Goal: Task Accomplishment & Management: Complete application form

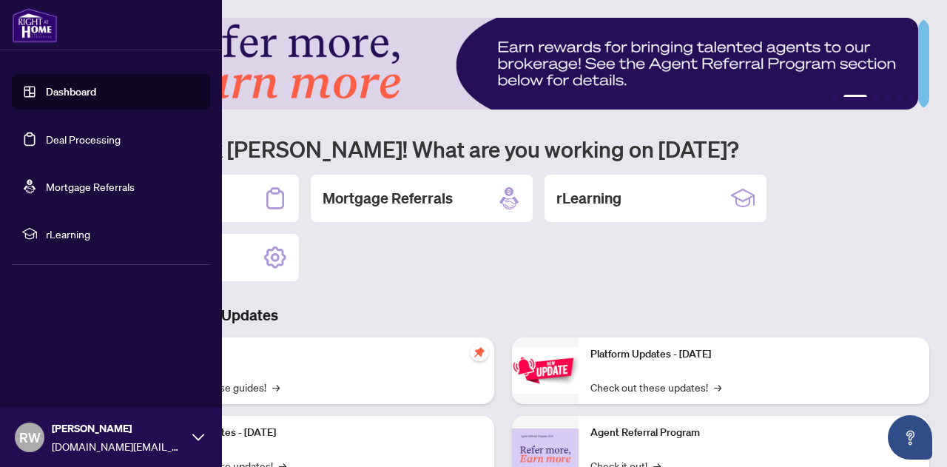
click at [108, 138] on link "Deal Processing" at bounding box center [83, 138] width 75 height 13
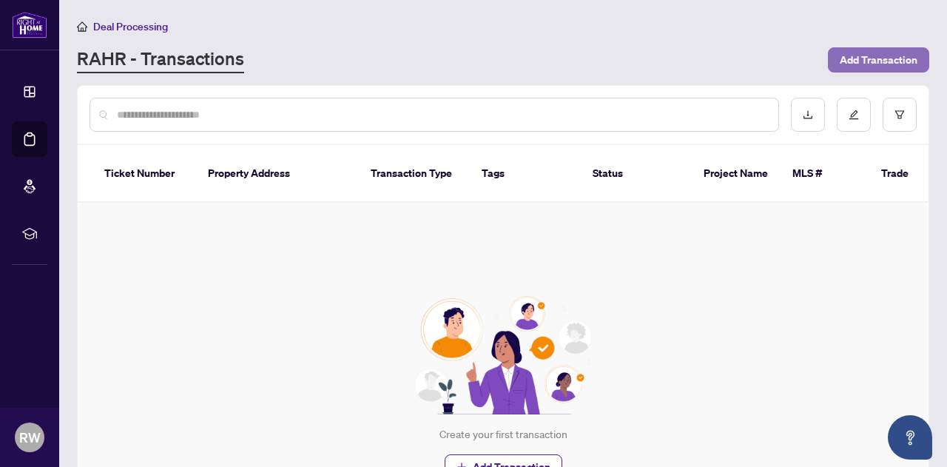
click at [870, 57] on span "Add Transaction" at bounding box center [878, 60] width 78 height 24
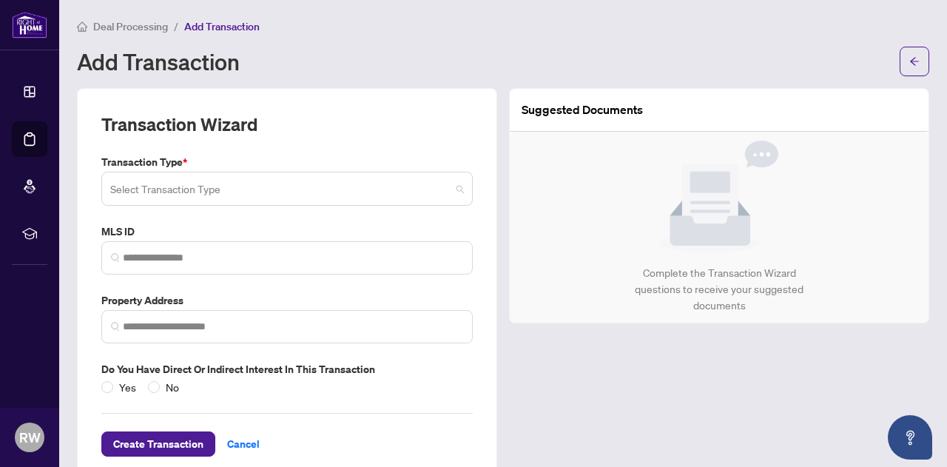
click at [317, 192] on input "search" at bounding box center [280, 191] width 340 height 33
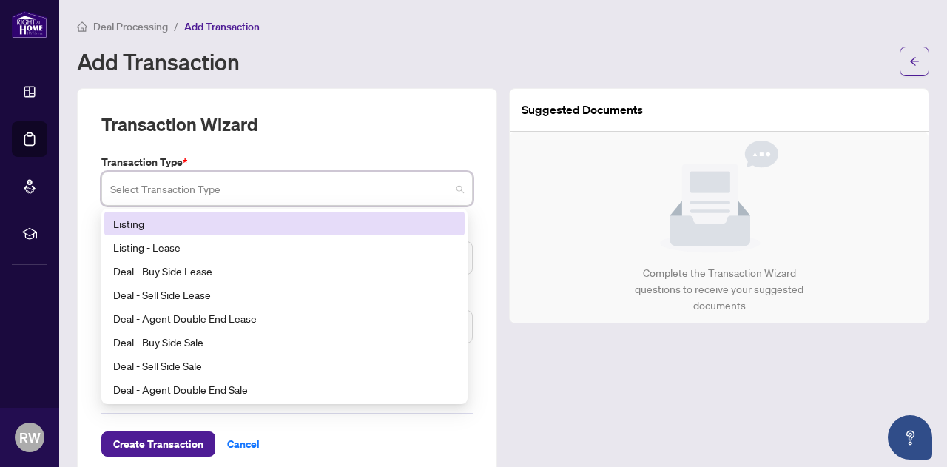
click at [283, 226] on div "Listing" at bounding box center [284, 223] width 342 height 16
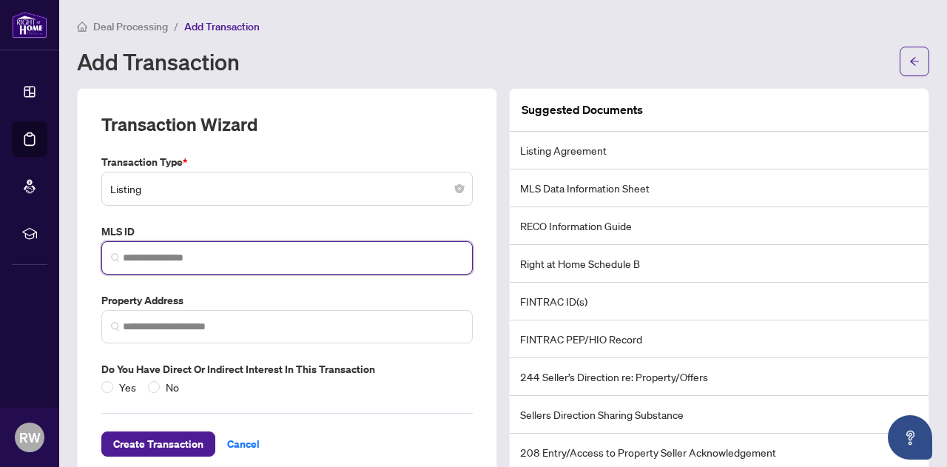
click at [269, 260] on input "search" at bounding box center [293, 258] width 340 height 16
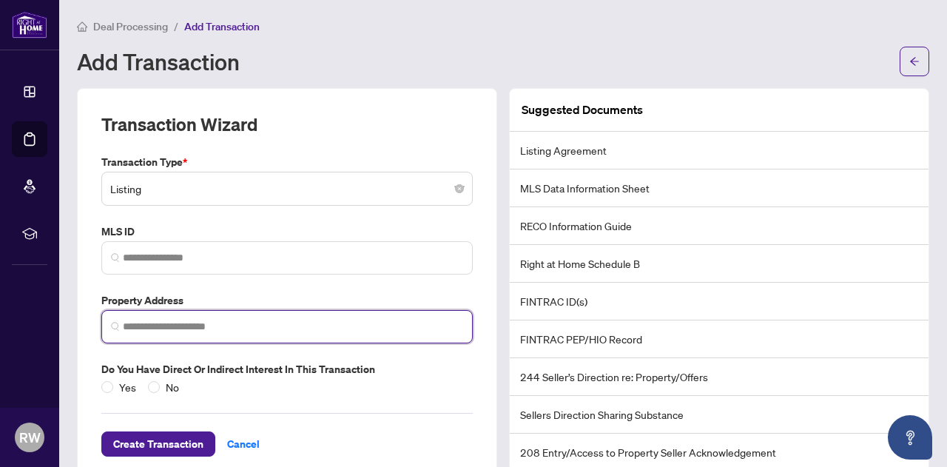
click at [294, 324] on input "search" at bounding box center [293, 327] width 340 height 16
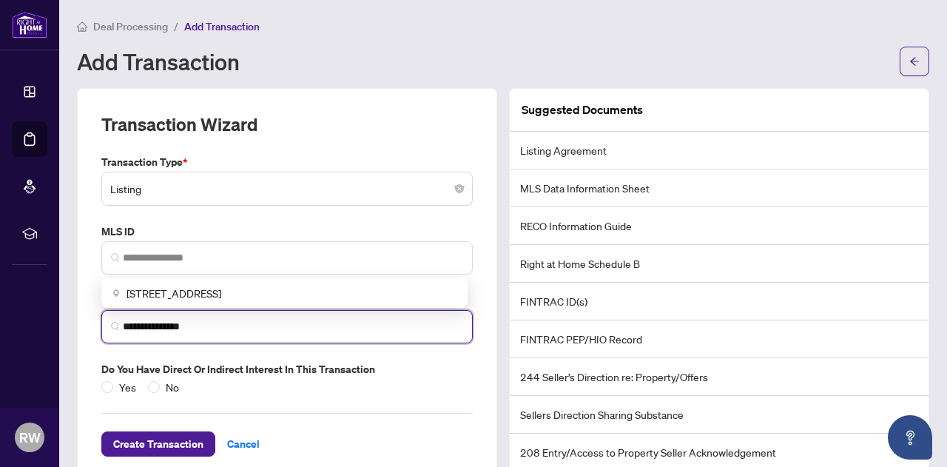
click at [259, 328] on input "**********" at bounding box center [293, 327] width 340 height 16
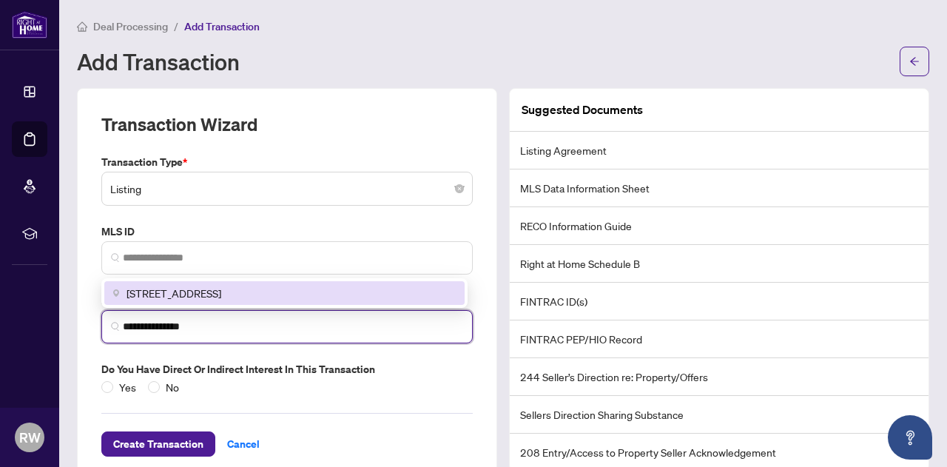
click at [221, 285] on span "[STREET_ADDRESS]" at bounding box center [173, 293] width 95 height 16
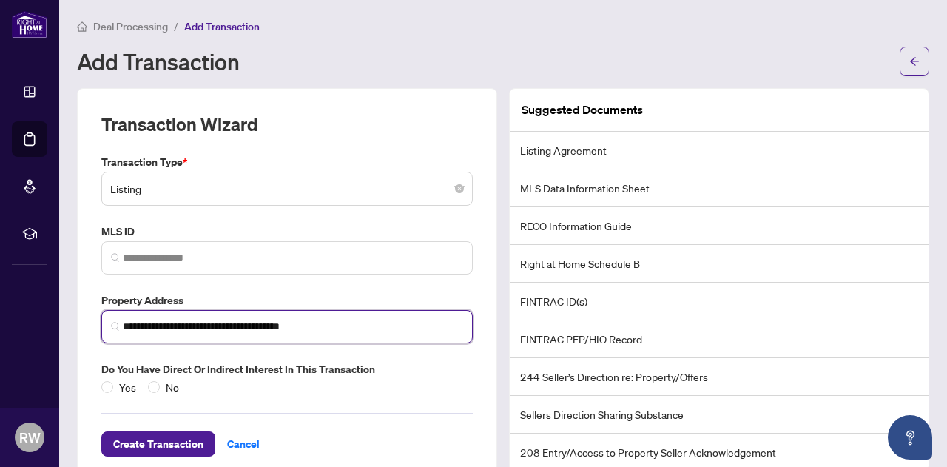
type input "**********"
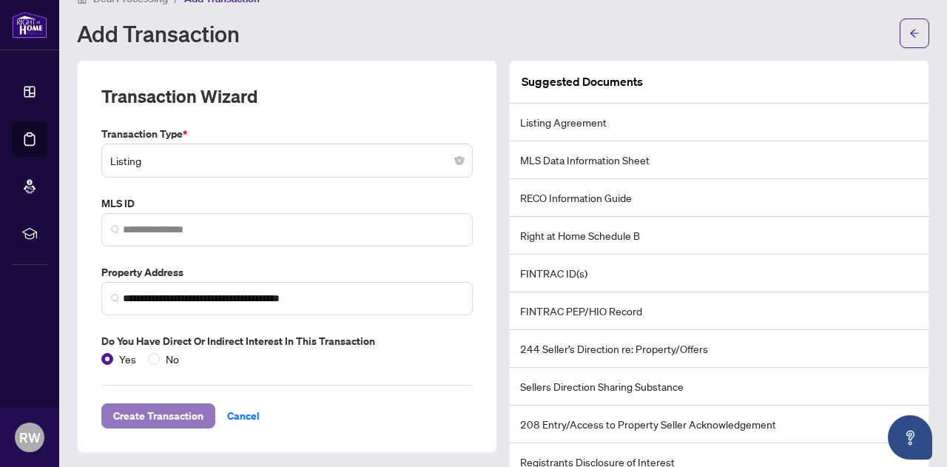
click at [177, 415] on span "Create Transaction" at bounding box center [158, 416] width 90 height 24
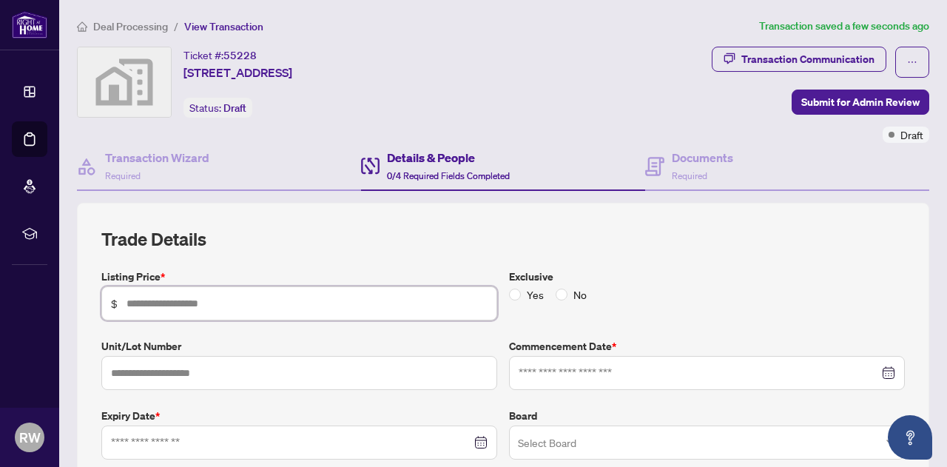
click at [385, 300] on input "text" at bounding box center [306, 303] width 361 height 16
type input "*******"
click at [606, 372] on input at bounding box center [698, 373] width 360 height 16
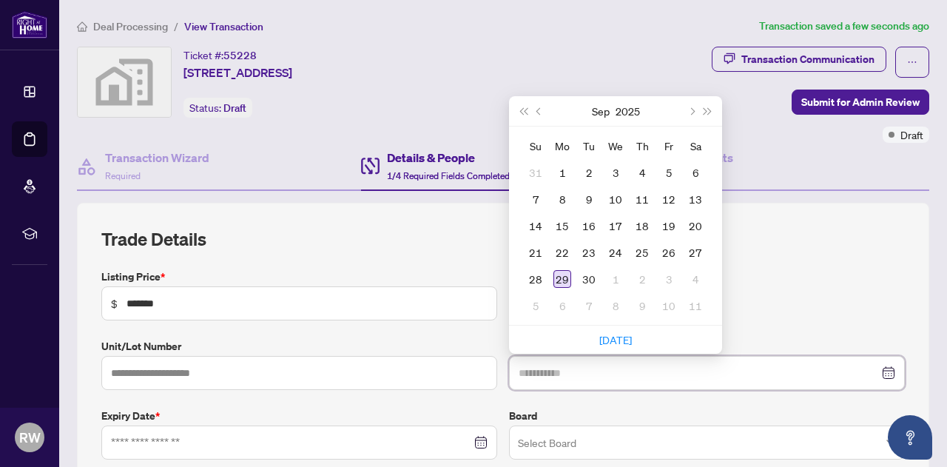
type input "**********"
click at [559, 272] on div "29" at bounding box center [562, 279] width 18 height 18
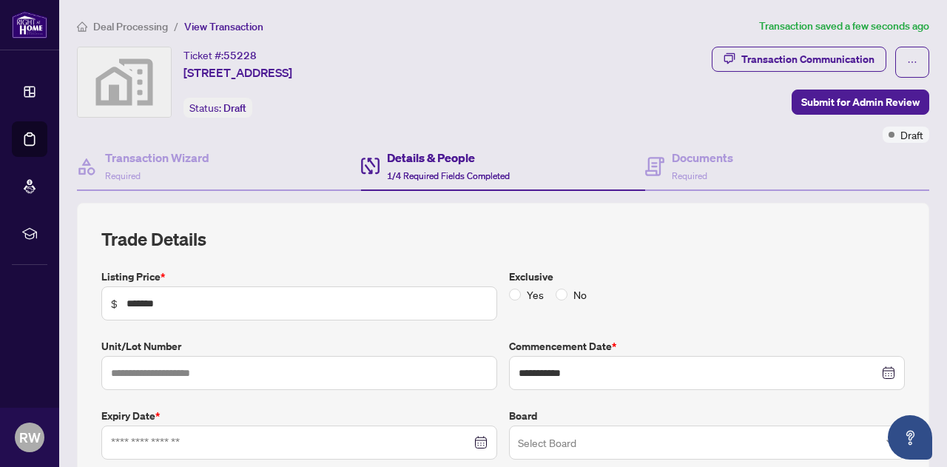
scroll to position [74, 0]
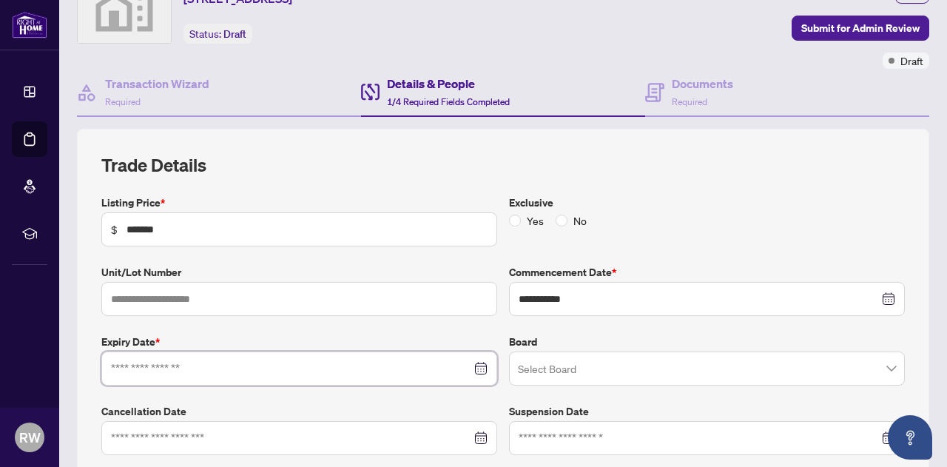
click at [338, 368] on input at bounding box center [291, 368] width 360 height 16
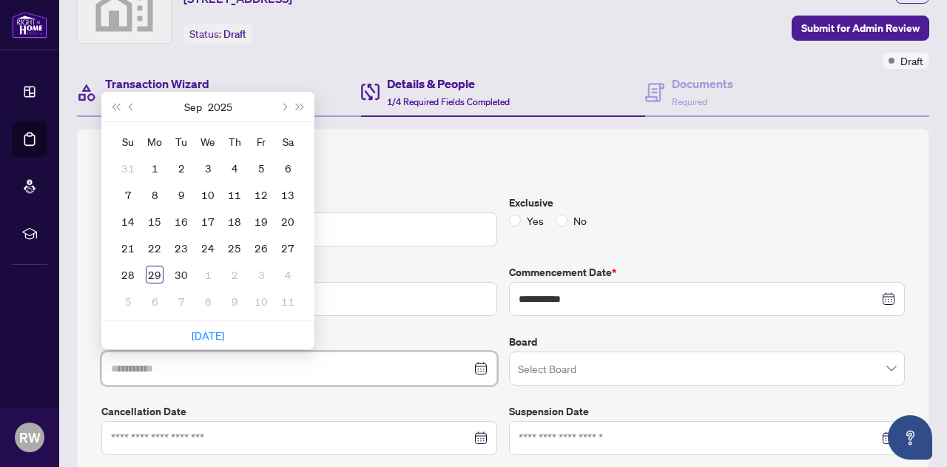
type input "**********"
click at [285, 98] on button "Next month (PageDown)" at bounding box center [283, 107] width 16 height 30
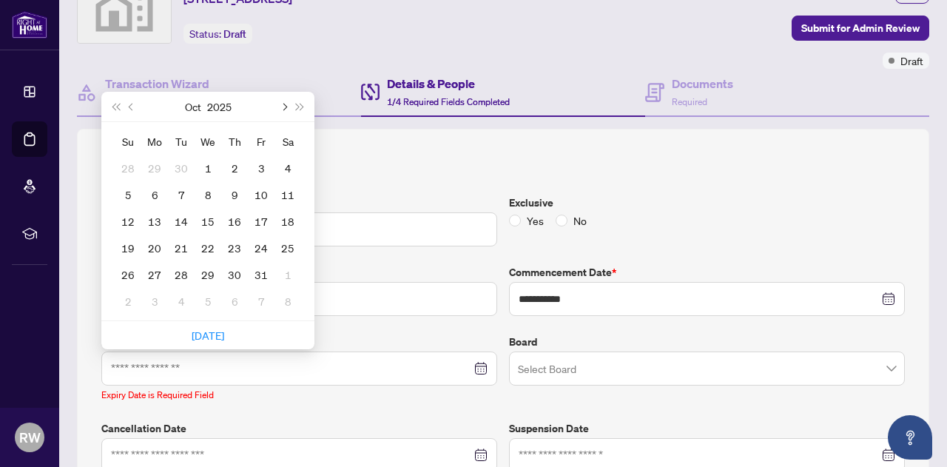
click at [284, 101] on button "Next month (PageDown)" at bounding box center [283, 107] width 16 height 30
click at [291, 271] on div "29" at bounding box center [288, 274] width 18 height 18
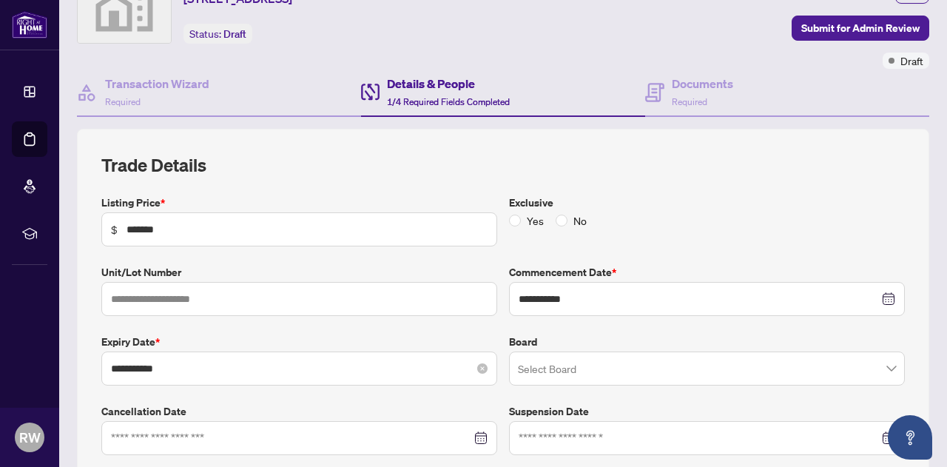
click at [289, 356] on div "**********" at bounding box center [299, 368] width 396 height 34
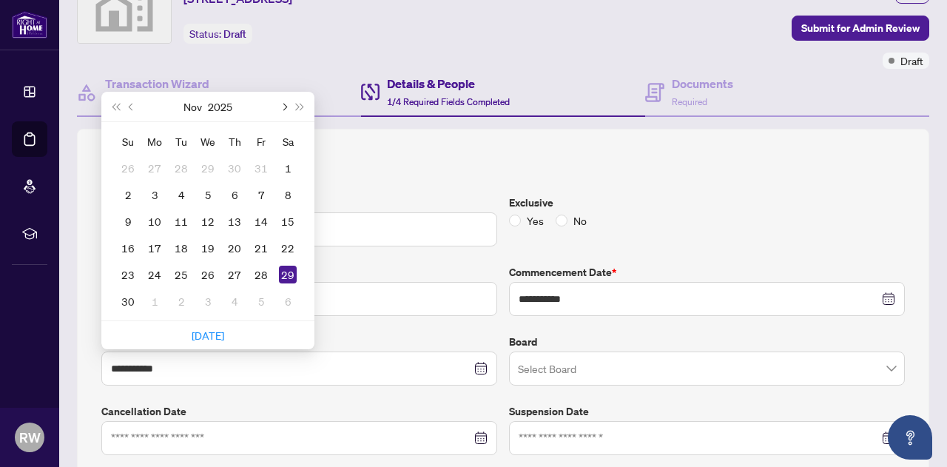
click at [285, 101] on button "Next month (PageDown)" at bounding box center [283, 107] width 16 height 30
type input "**********"
click at [160, 281] on td "29" at bounding box center [154, 274] width 27 height 27
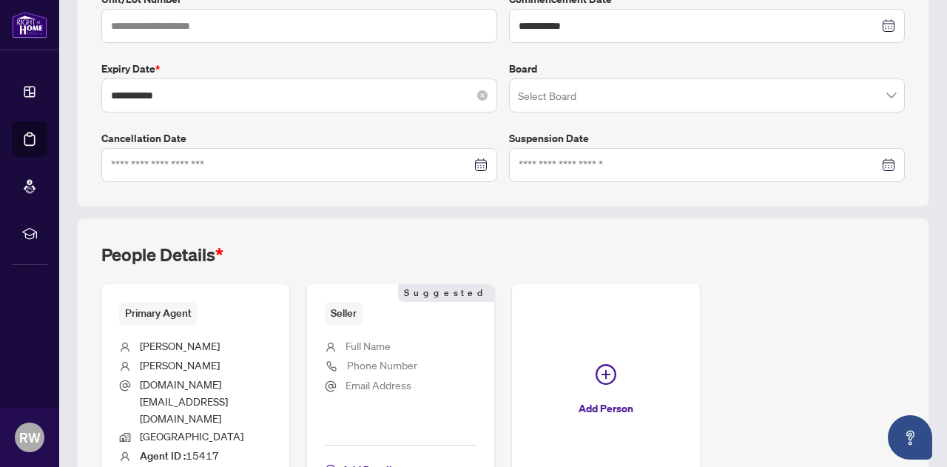
scroll to position [370, 0]
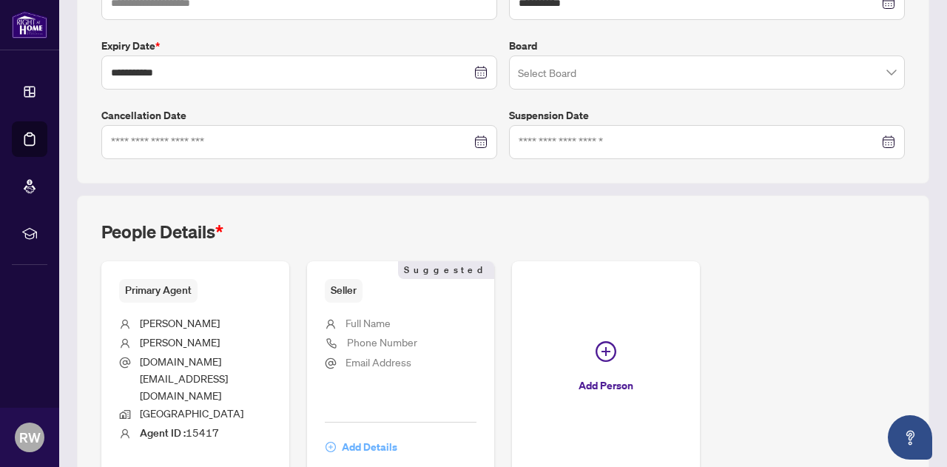
click at [397, 435] on span "Add Details" at bounding box center [369, 447] width 55 height 24
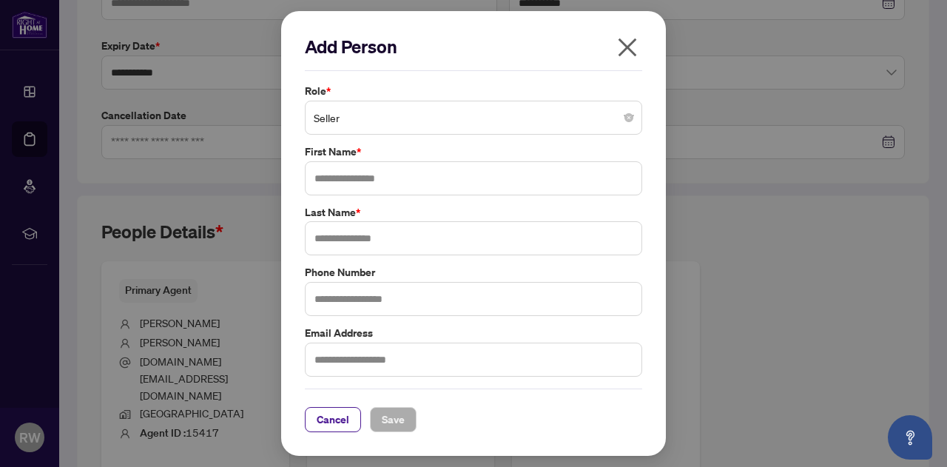
click at [444, 119] on span "Seller" at bounding box center [473, 118] width 319 height 28
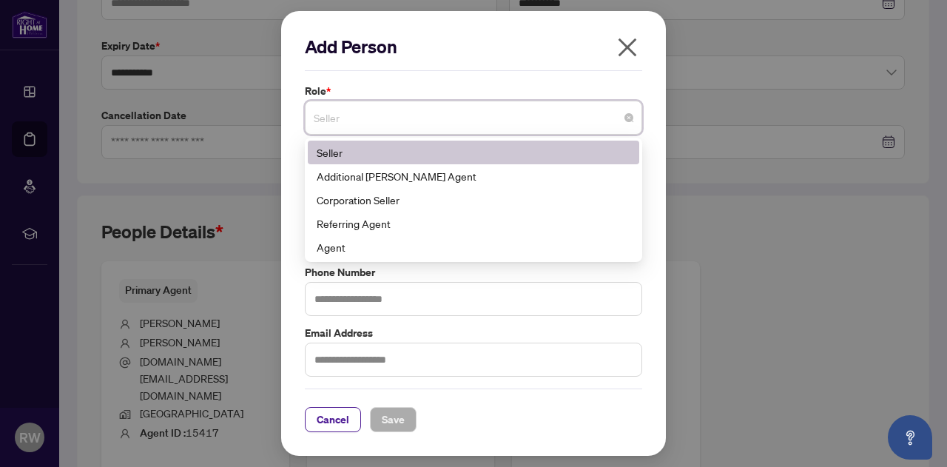
click at [243, 169] on div "Add Person Role * Seller 1 10 Seller Additional [PERSON_NAME] Agent Corporation…" at bounding box center [473, 233] width 947 height 467
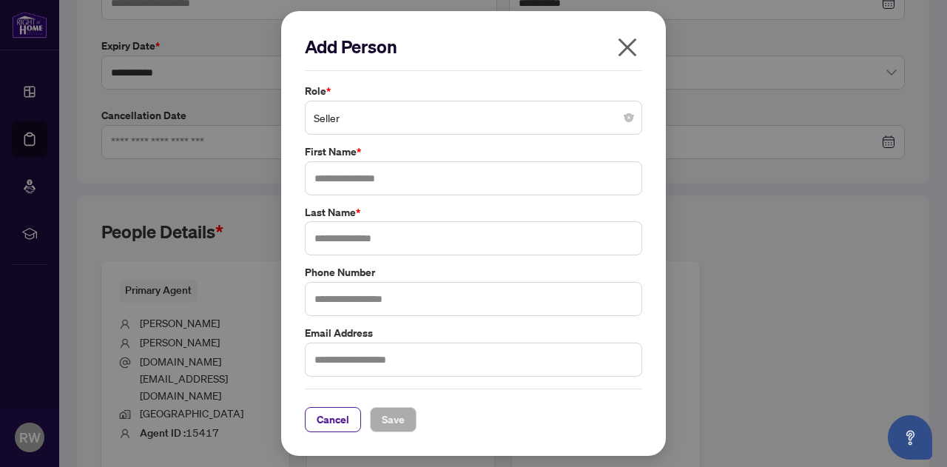
click at [623, 42] on icon "close" at bounding box center [627, 47] width 24 height 24
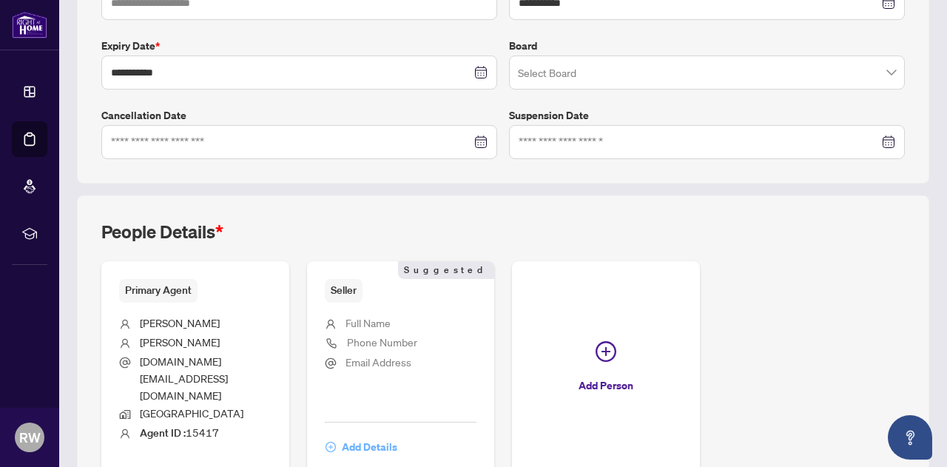
click at [397, 435] on span "Add Details" at bounding box center [369, 447] width 55 height 24
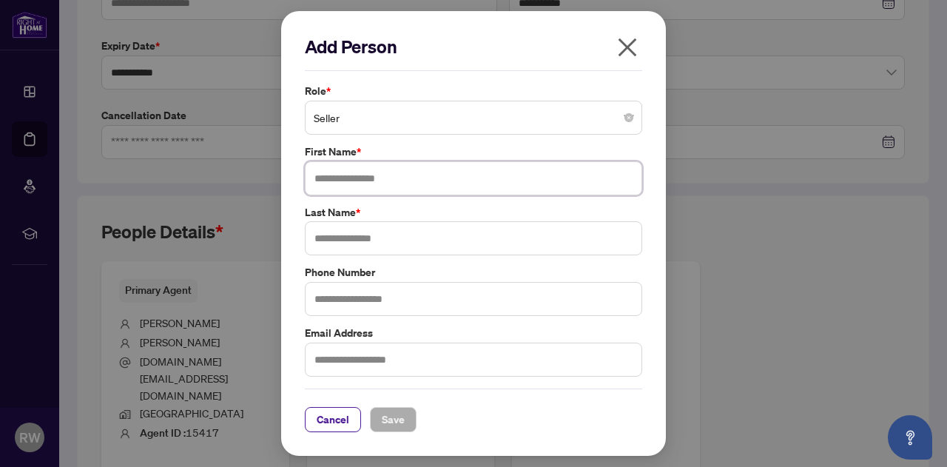
click at [399, 179] on input "text" at bounding box center [473, 178] width 337 height 34
type input "********"
click at [408, 239] on input "text" at bounding box center [473, 238] width 337 height 34
type input "**"
click at [387, 298] on input "text" at bounding box center [473, 299] width 337 height 34
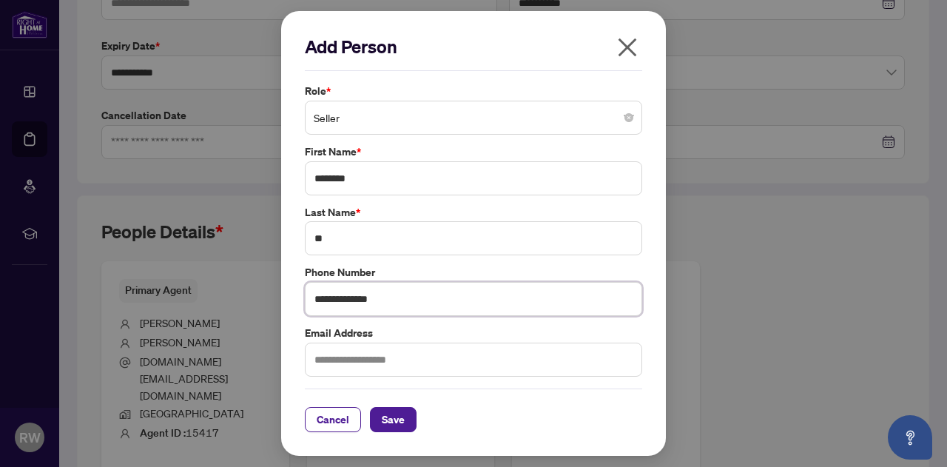
type input "**********"
click at [395, 359] on input "text" at bounding box center [473, 359] width 337 height 34
type input "**********"
click at [407, 418] on button "Save" at bounding box center [393, 419] width 47 height 25
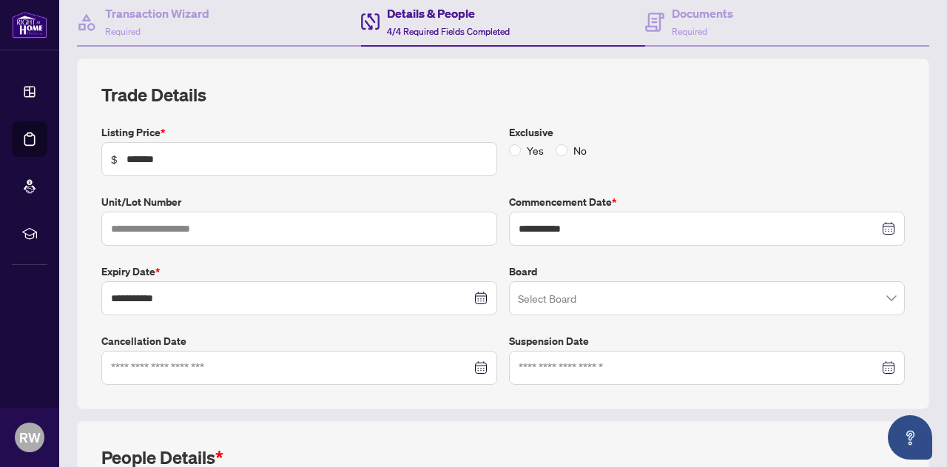
scroll to position [440, 0]
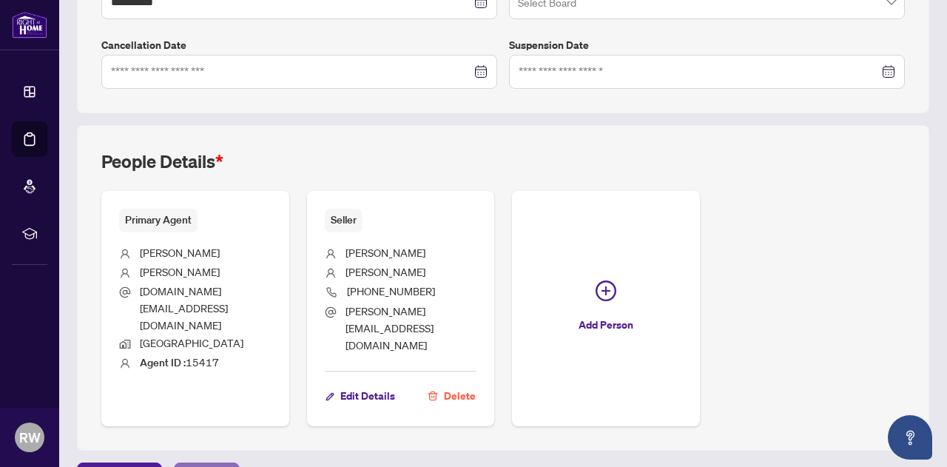
click at [209, 463] on span "Next Tab" at bounding box center [207, 475] width 42 height 24
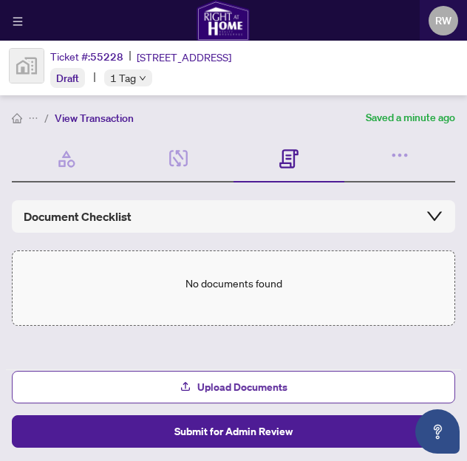
click at [265, 385] on span "Upload Documents" at bounding box center [242, 388] width 90 height 24
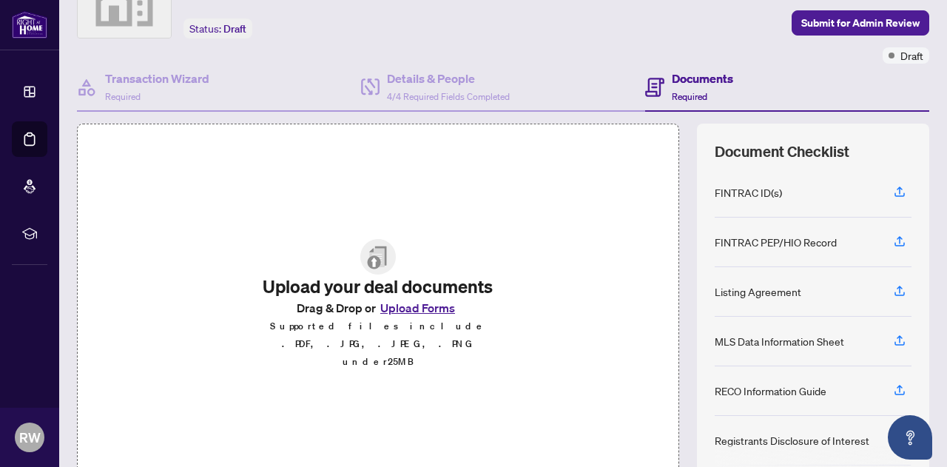
scroll to position [151, 0]
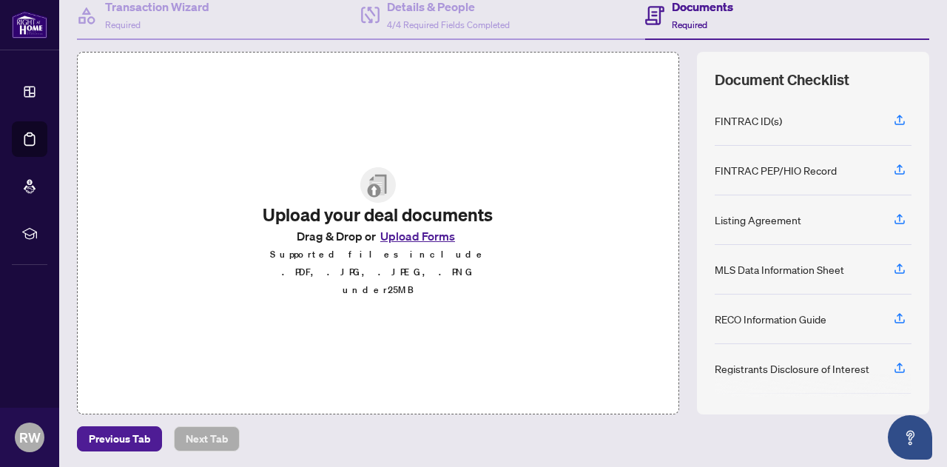
click at [416, 246] on button "Upload Forms" at bounding box center [418, 235] width 84 height 19
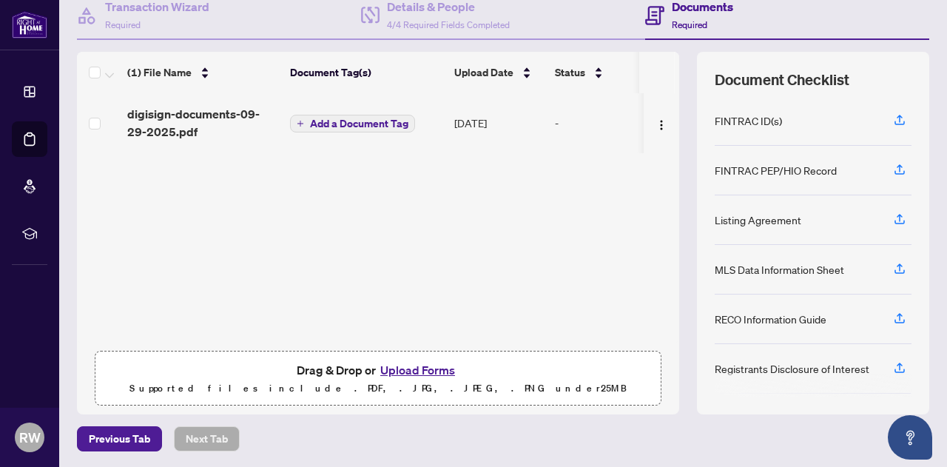
click at [314, 124] on span "Add a Document Tag" at bounding box center [359, 123] width 98 height 10
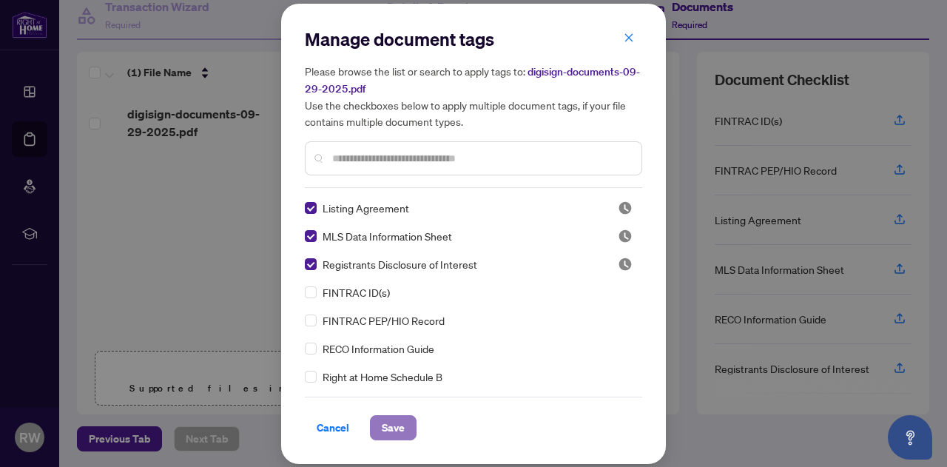
click at [388, 429] on span "Save" at bounding box center [393, 428] width 23 height 24
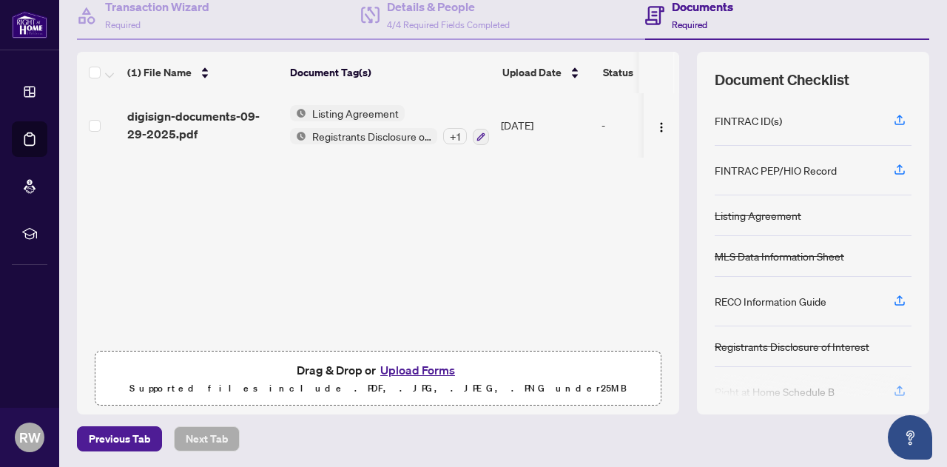
scroll to position [3, 0]
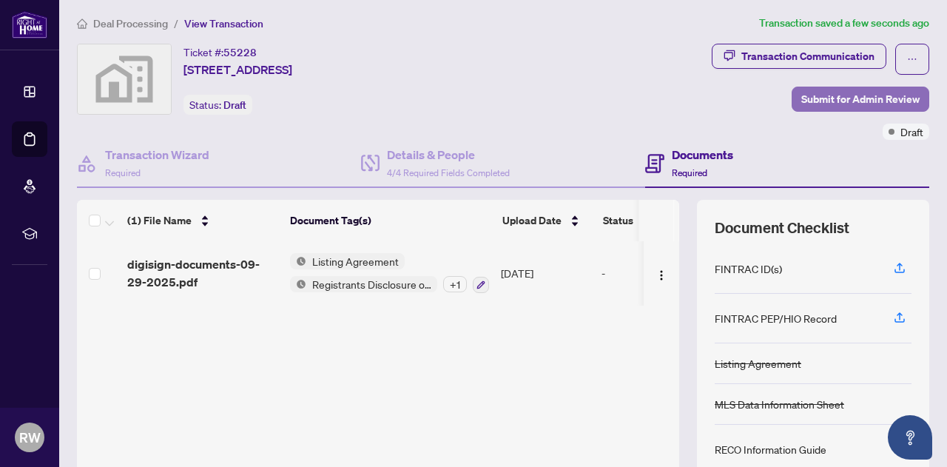
click at [842, 101] on span "Submit for Admin Review" at bounding box center [860, 99] width 118 height 24
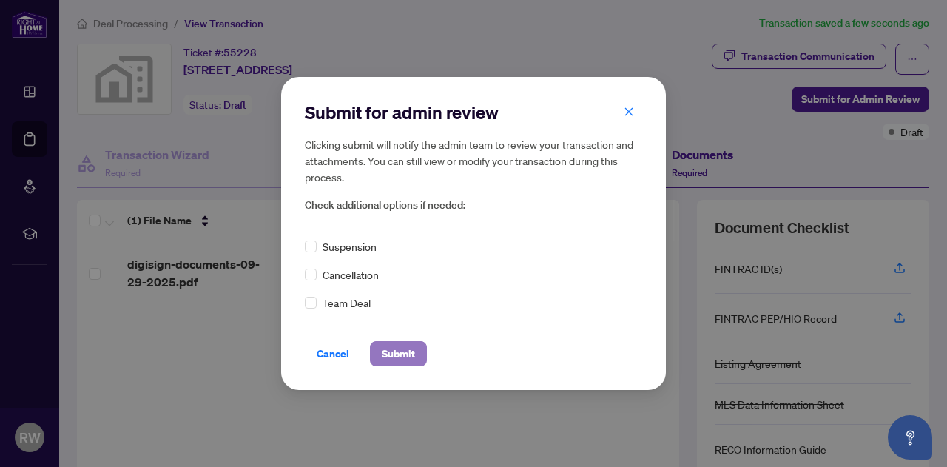
click at [401, 356] on span "Submit" at bounding box center [398, 354] width 33 height 24
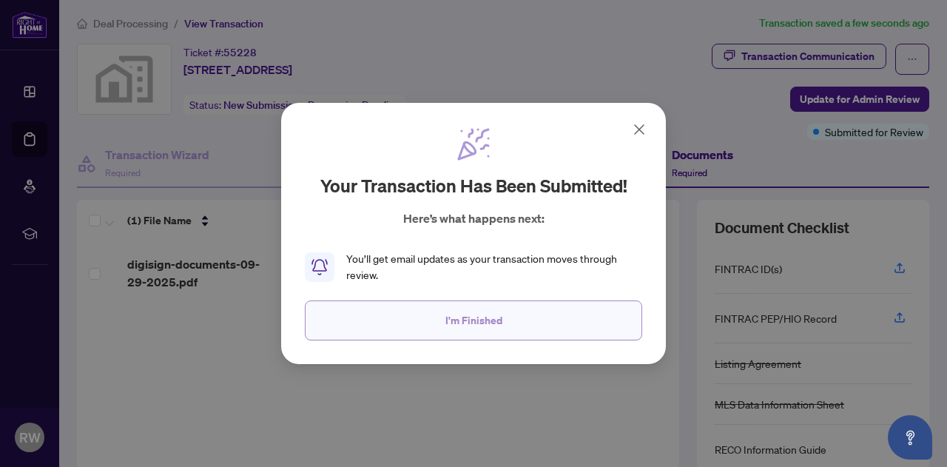
click at [450, 324] on span "I'm Finished" at bounding box center [473, 320] width 57 height 24
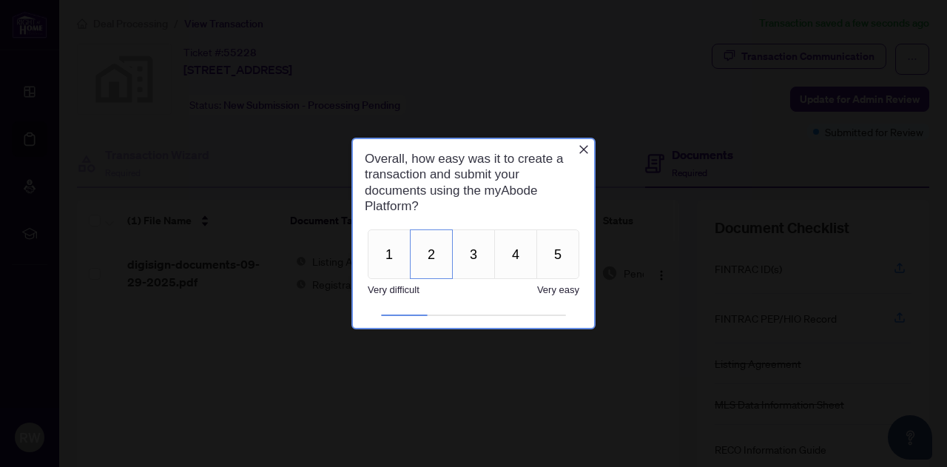
scroll to position [0, 0]
click at [549, 254] on button "5" at bounding box center [557, 254] width 43 height 50
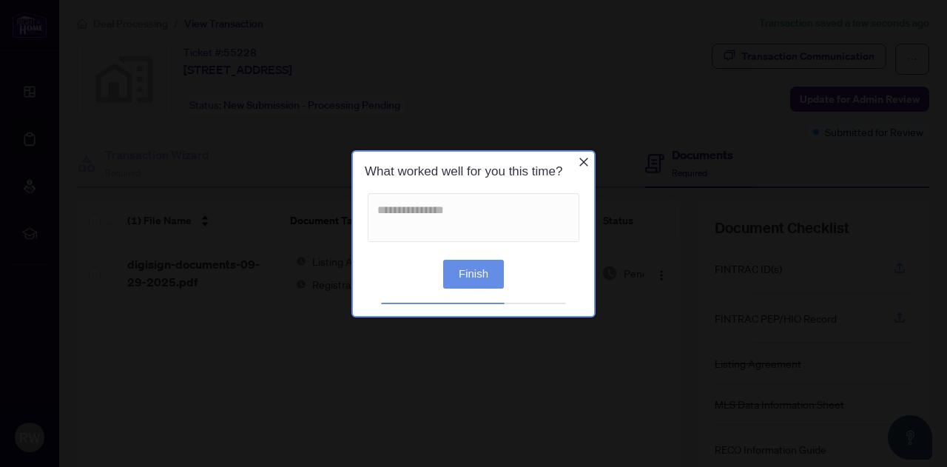
click at [476, 272] on button "Finish" at bounding box center [473, 273] width 61 height 29
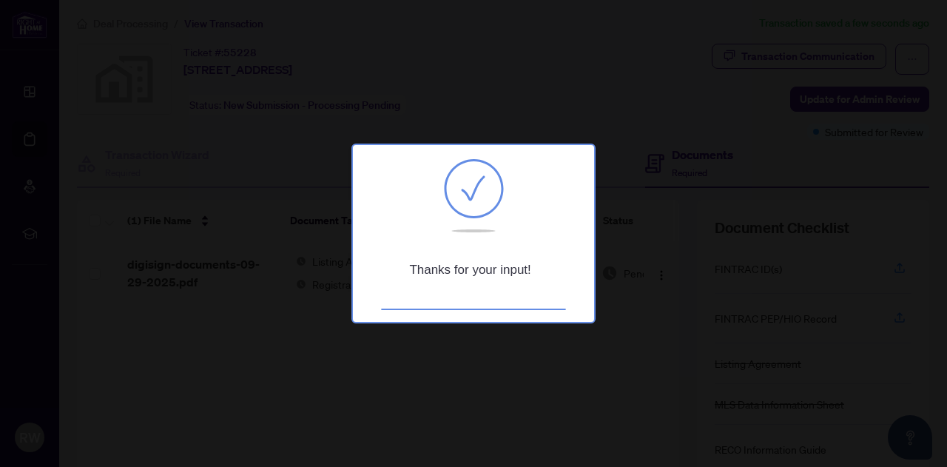
click at [546, 336] on div at bounding box center [473, 233] width 947 height 467
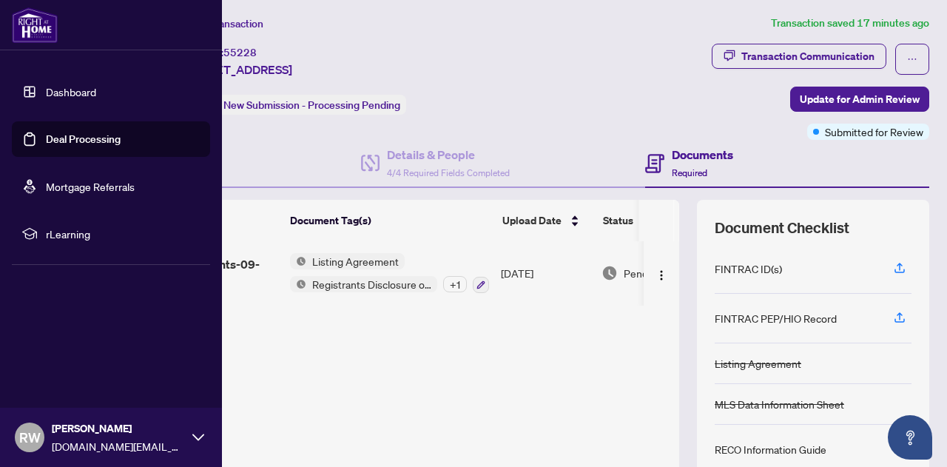
click at [55, 90] on link "Dashboard" at bounding box center [71, 91] width 50 height 13
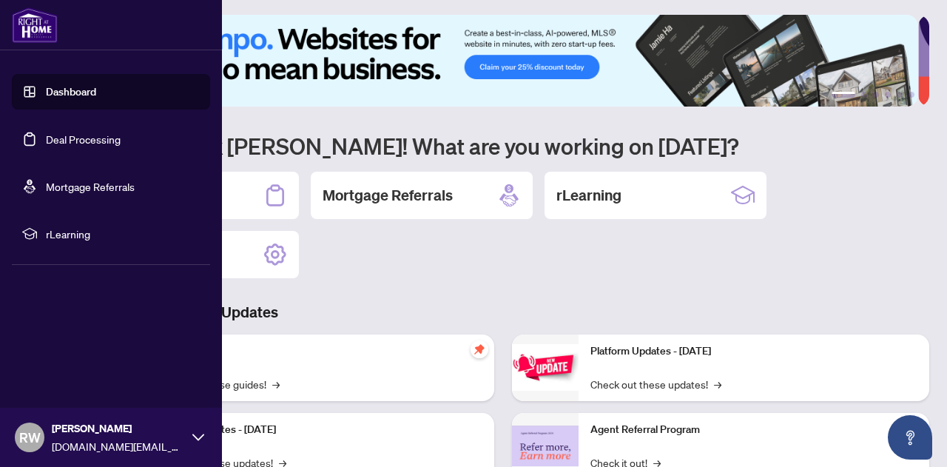
click at [58, 134] on link "Deal Processing" at bounding box center [83, 138] width 75 height 13
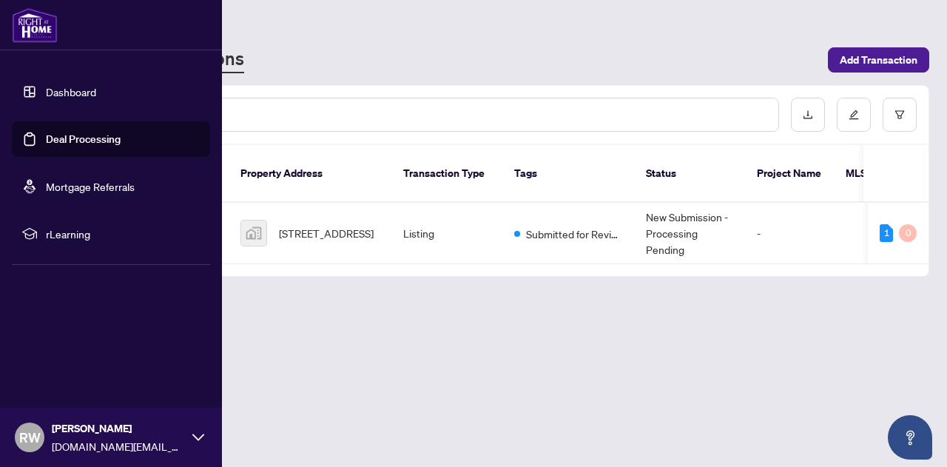
click at [70, 94] on link "Dashboard" at bounding box center [71, 91] width 50 height 13
